Goal: Entertainment & Leisure: Consume media (video, audio)

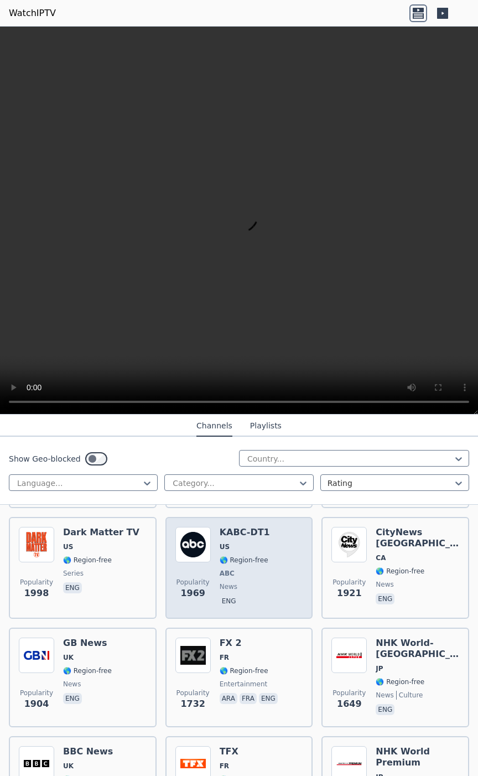
scroll to position [996, 0]
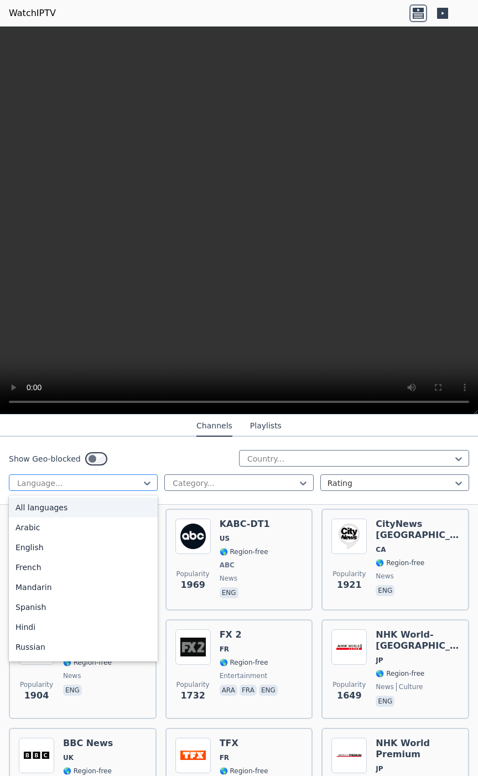
click at [138, 482] on div at bounding box center [79, 483] width 126 height 11
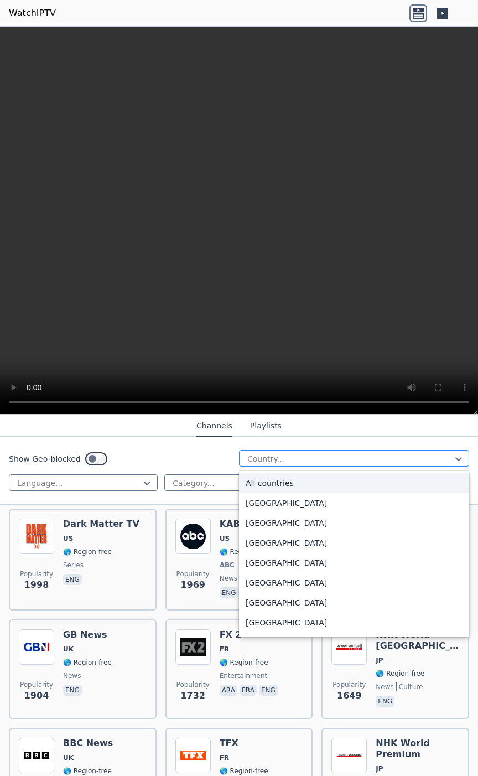
click at [290, 464] on div "Country..." at bounding box center [354, 458] width 230 height 17
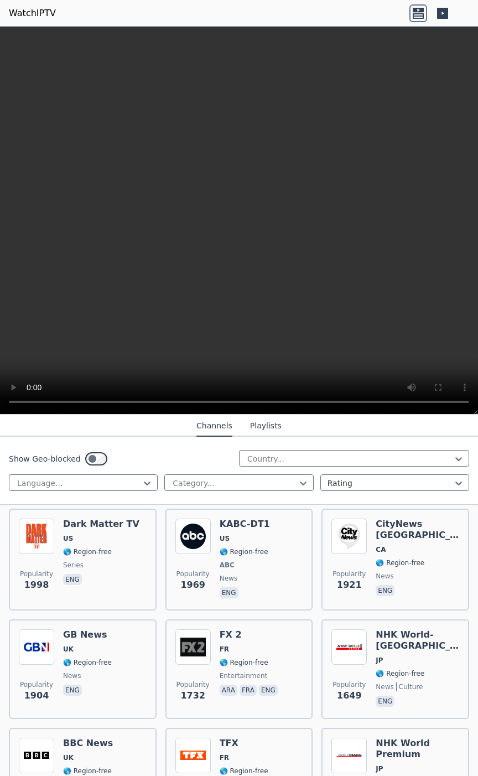
click at [250, 427] on button "Playlists" at bounding box center [266, 426] width 32 height 21
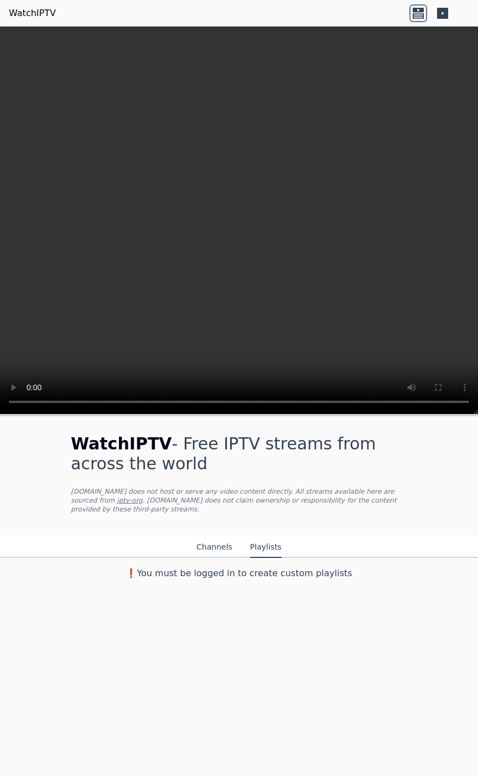
click at [220, 539] on button "Channels" at bounding box center [215, 547] width 36 height 21
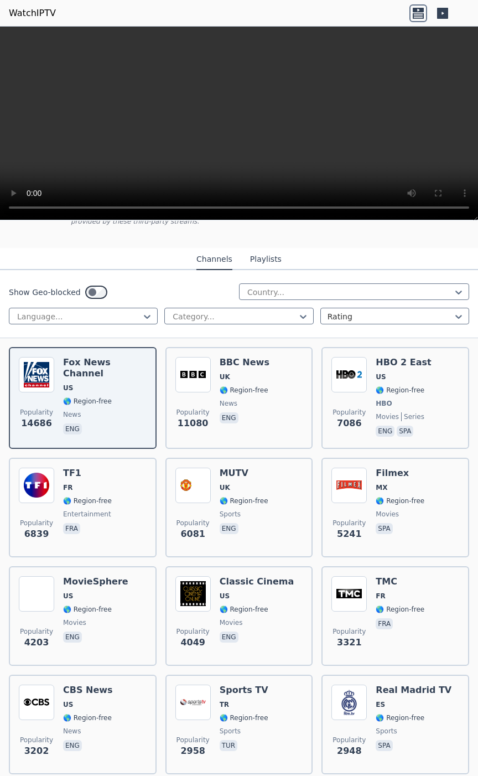
scroll to position [221, 0]
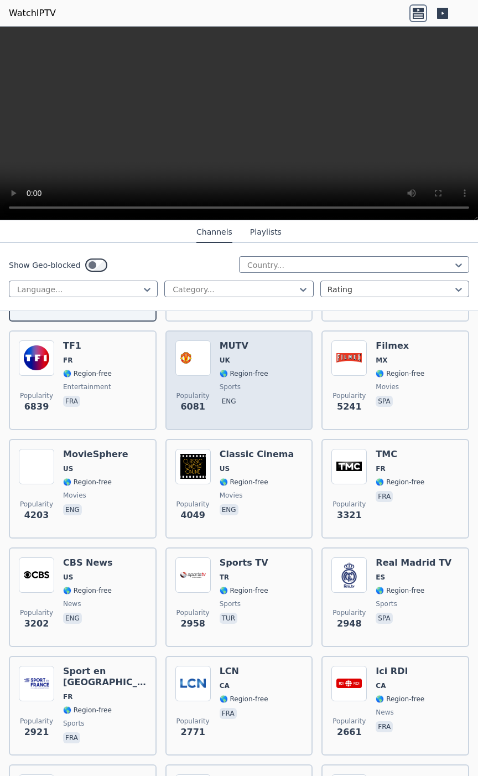
click at [247, 406] on div "MUTV UK 🌎 Region-free sports eng" at bounding box center [244, 380] width 49 height 80
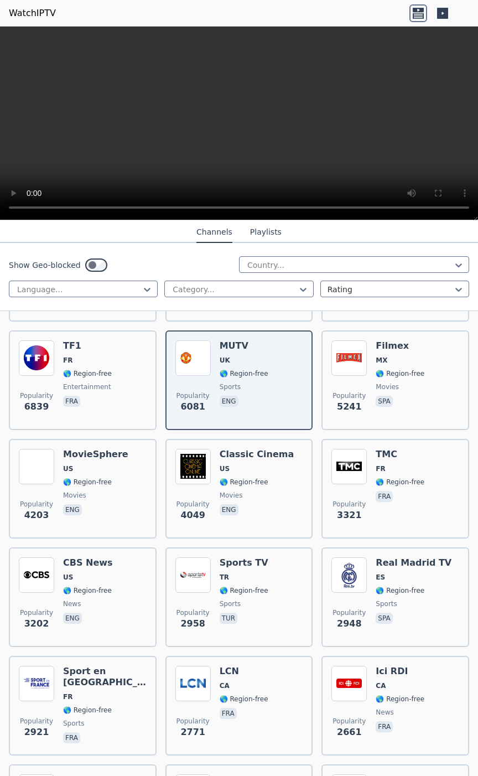
click at [27, 12] on link "WatchIPTV" at bounding box center [32, 13] width 47 height 13
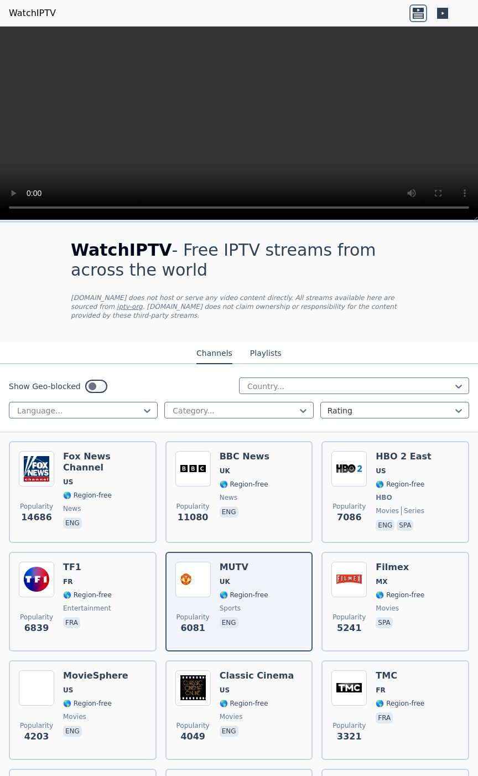
click at [443, 12] on icon at bounding box center [442, 13] width 11 height 11
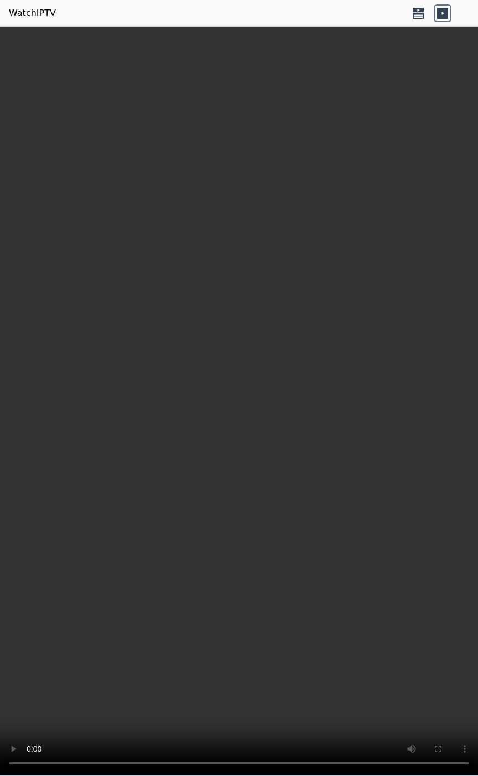
click at [422, 14] on icon at bounding box center [419, 13] width 18 height 18
